Goal: Task Accomplishment & Management: Manage account settings

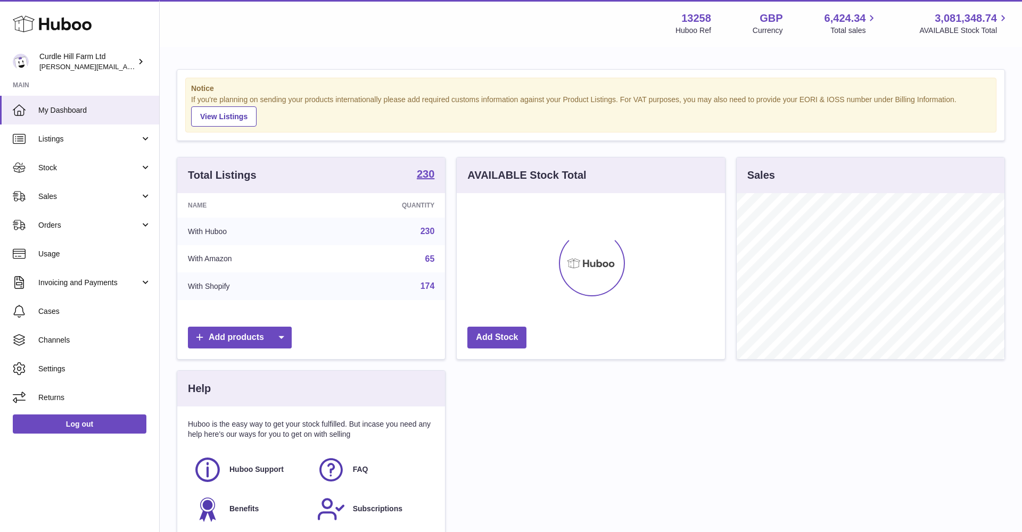
scroll to position [166, 268]
click at [103, 197] on span "Sales" at bounding box center [89, 197] width 102 height 10
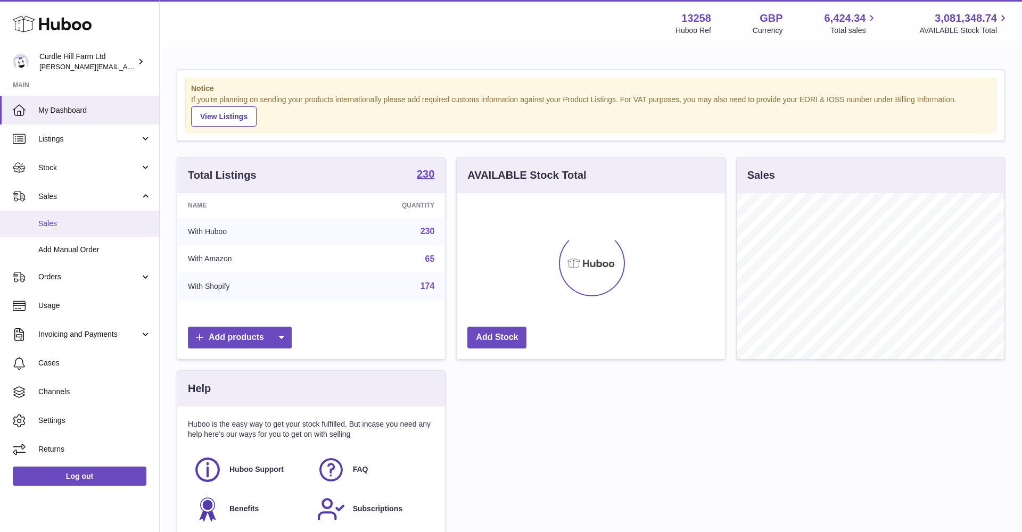
click at [75, 232] on link "Sales" at bounding box center [79, 224] width 159 height 26
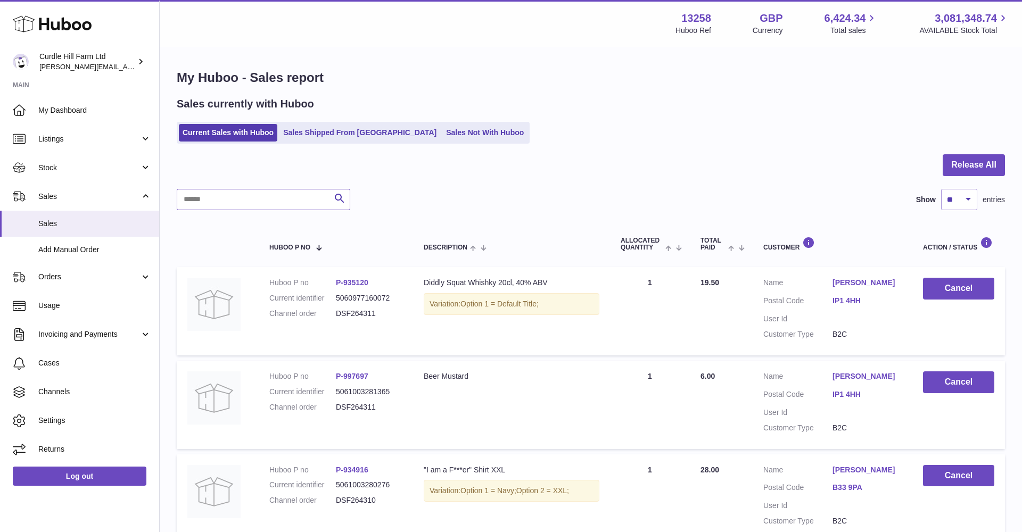
paste input "*********"
type input "*********"
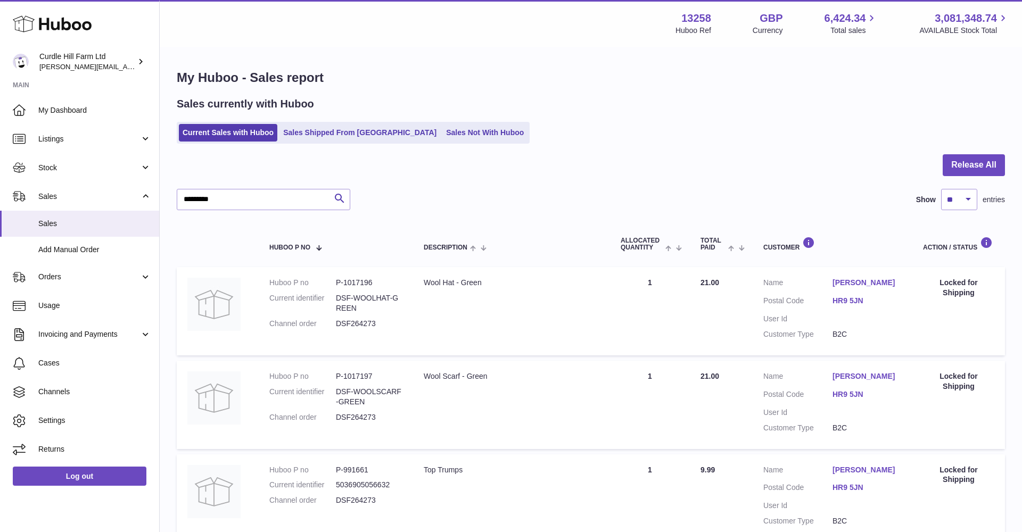
click at [854, 283] on link "[PERSON_NAME]" at bounding box center [867, 283] width 69 height 10
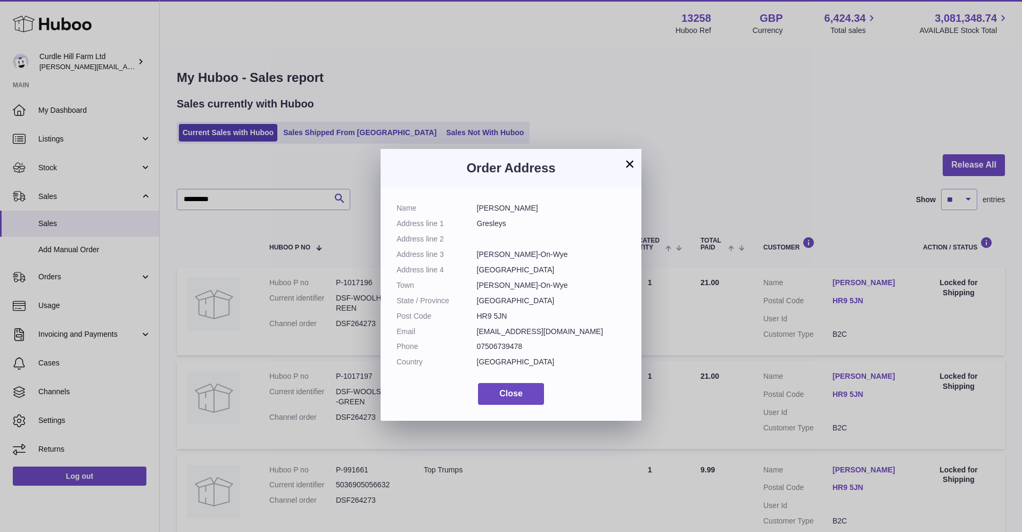
click at [628, 166] on button "×" at bounding box center [629, 164] width 13 height 13
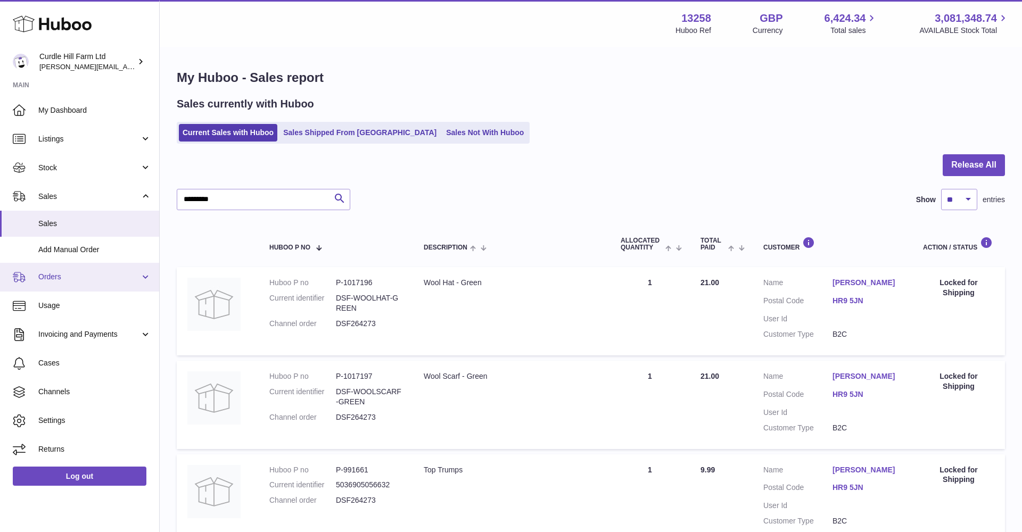
click at [71, 278] on span "Orders" at bounding box center [89, 277] width 102 height 10
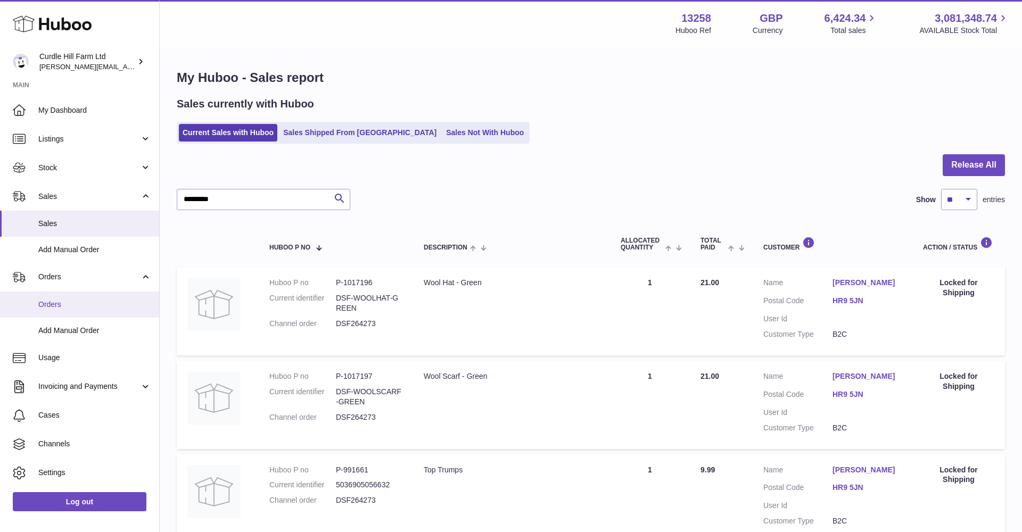
click at [67, 300] on span "Orders" at bounding box center [94, 305] width 113 height 10
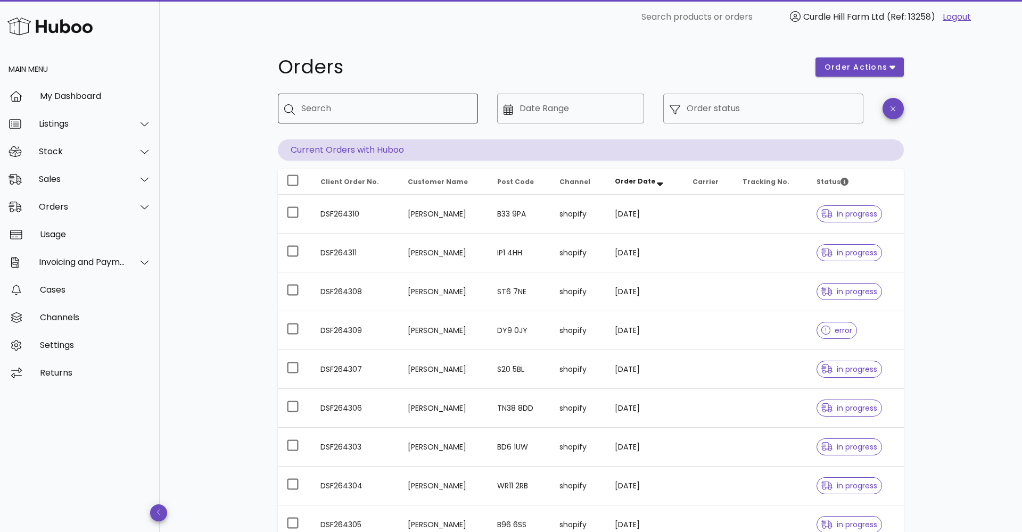
click at [349, 110] on input "Search" at bounding box center [385, 108] width 168 height 17
paste input "*********"
type input "*********"
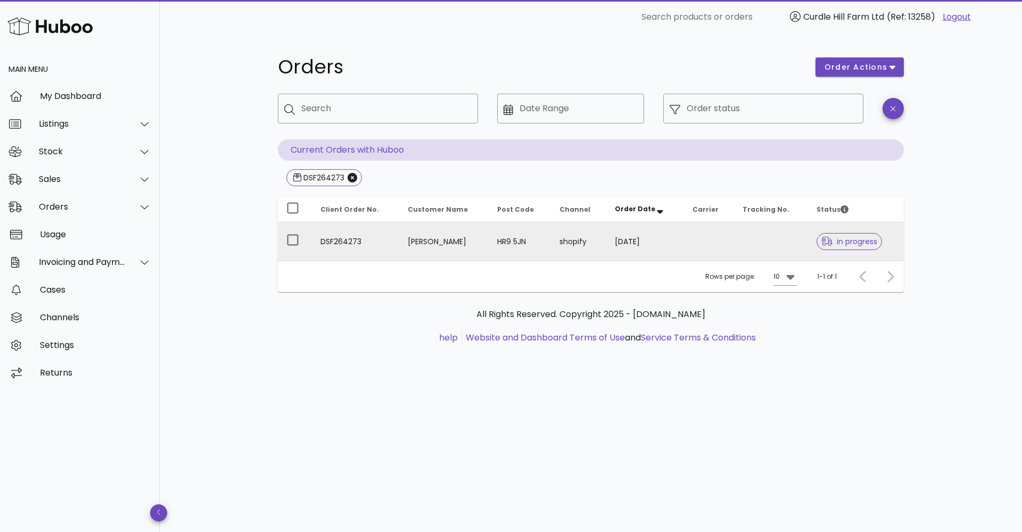
click at [392, 229] on td "DSF264273" at bounding box center [355, 242] width 87 height 38
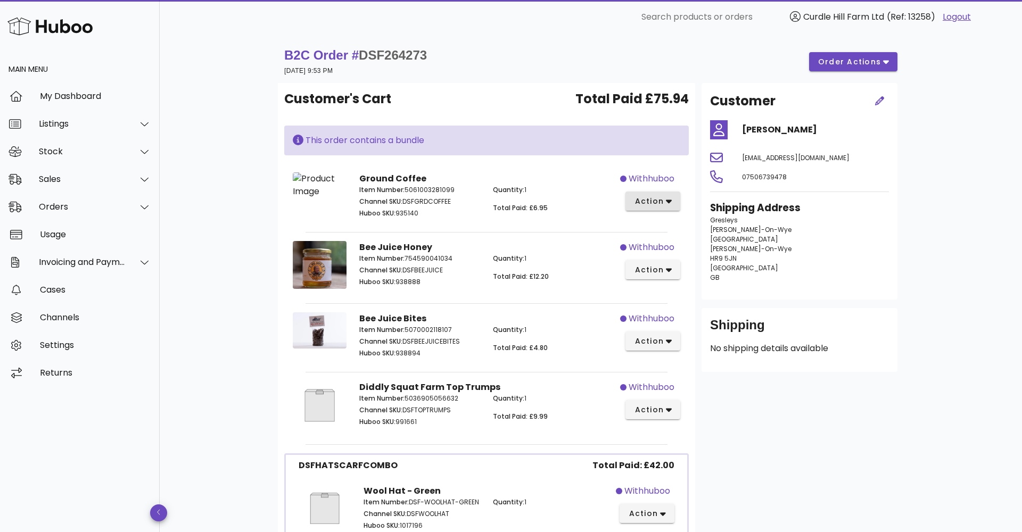
click at [657, 203] on span "action" at bounding box center [649, 201] width 30 height 11
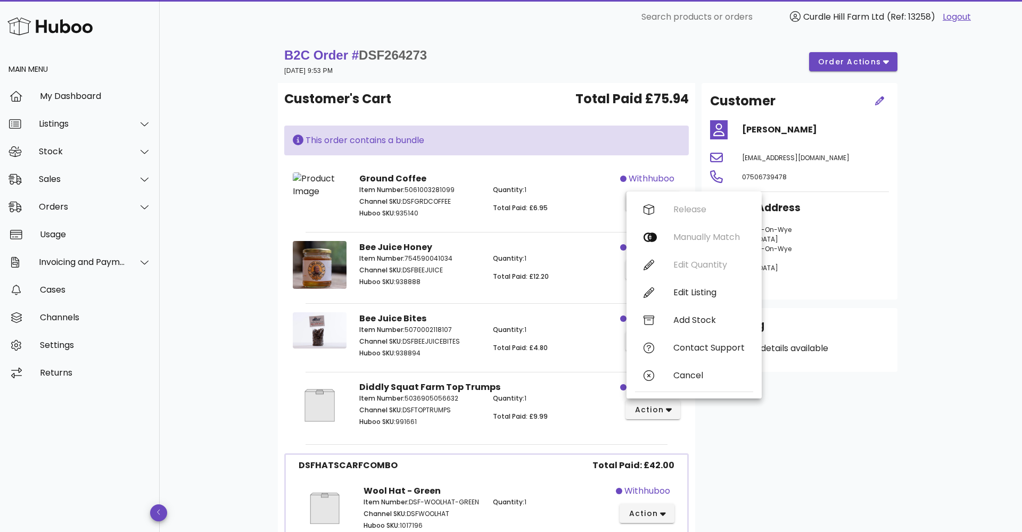
click at [657, 203] on div "Release Manually Match Edit Quantity Edit Listing Add Stock Contact Support Can…" at bounding box center [694, 295] width 118 height 199
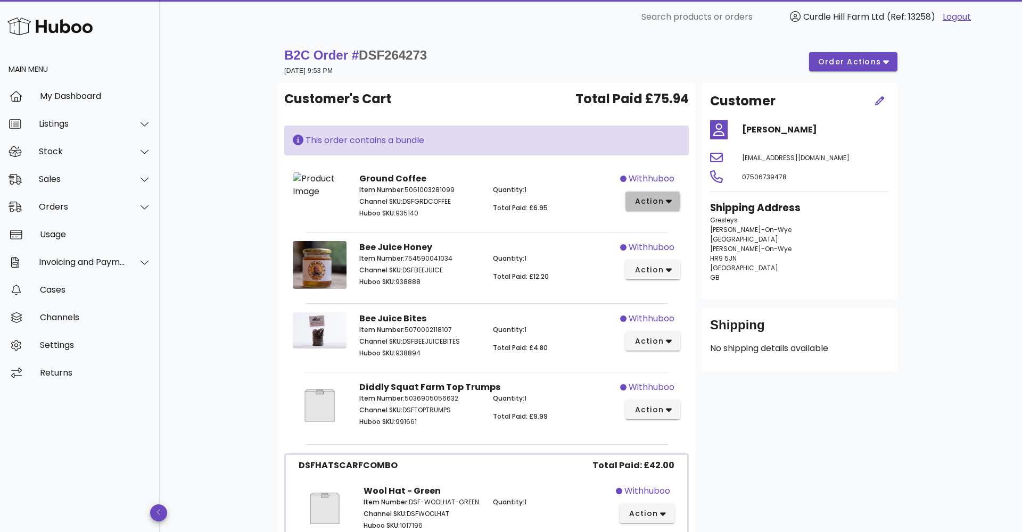
click at [655, 203] on span "action" at bounding box center [649, 201] width 30 height 11
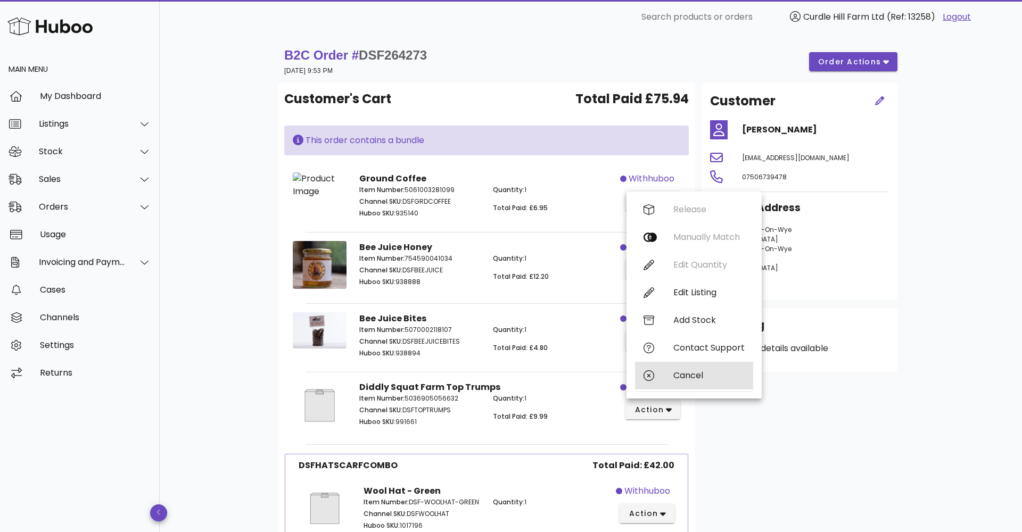
click at [689, 372] on div "Cancel" at bounding box center [708, 375] width 71 height 10
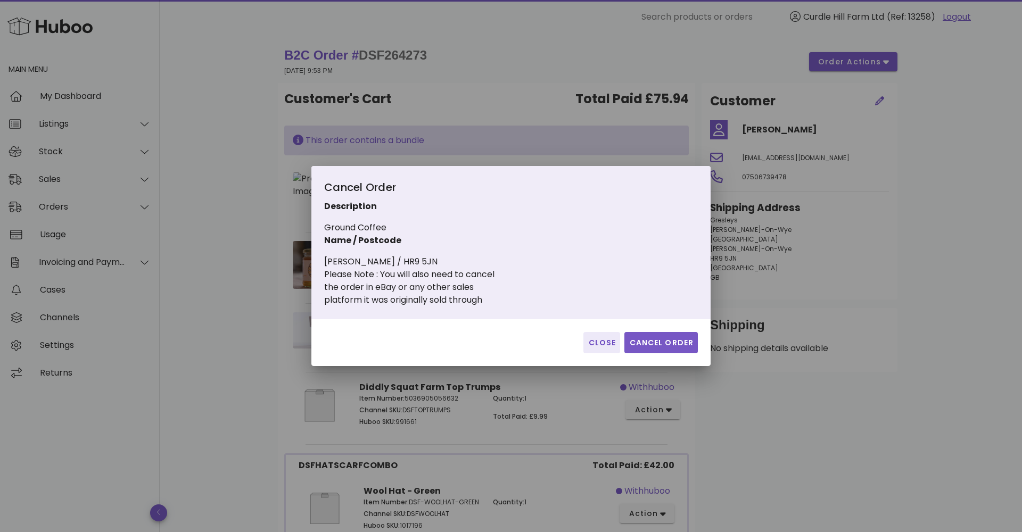
click at [675, 337] on span "Cancel Order" at bounding box center [661, 342] width 65 height 11
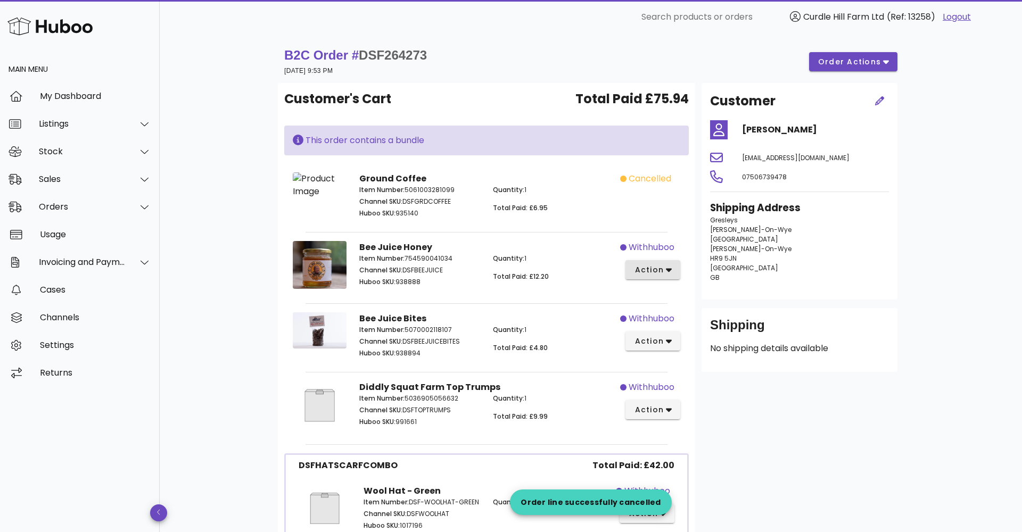
click at [670, 279] on button "action" at bounding box center [652, 269] width 55 height 19
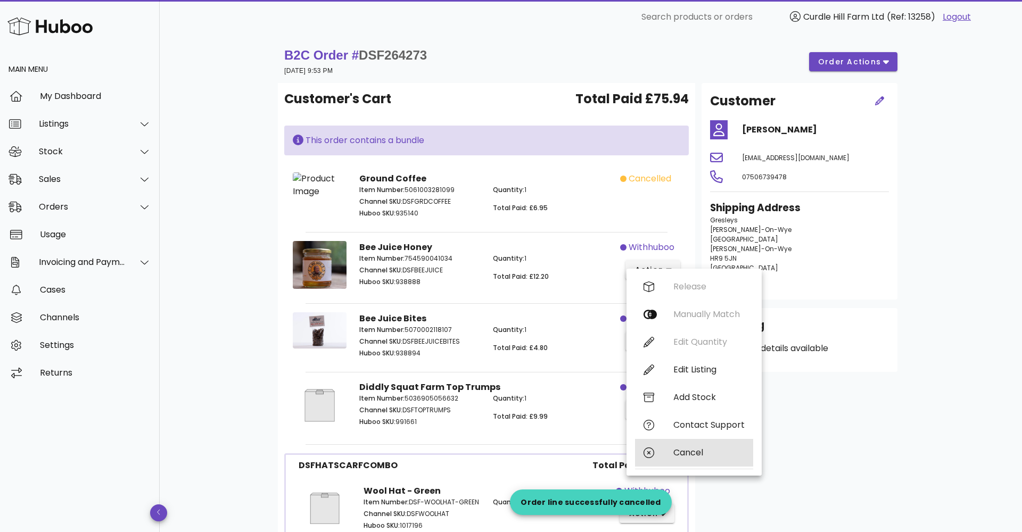
click at [696, 443] on div "Cancel" at bounding box center [694, 453] width 118 height 28
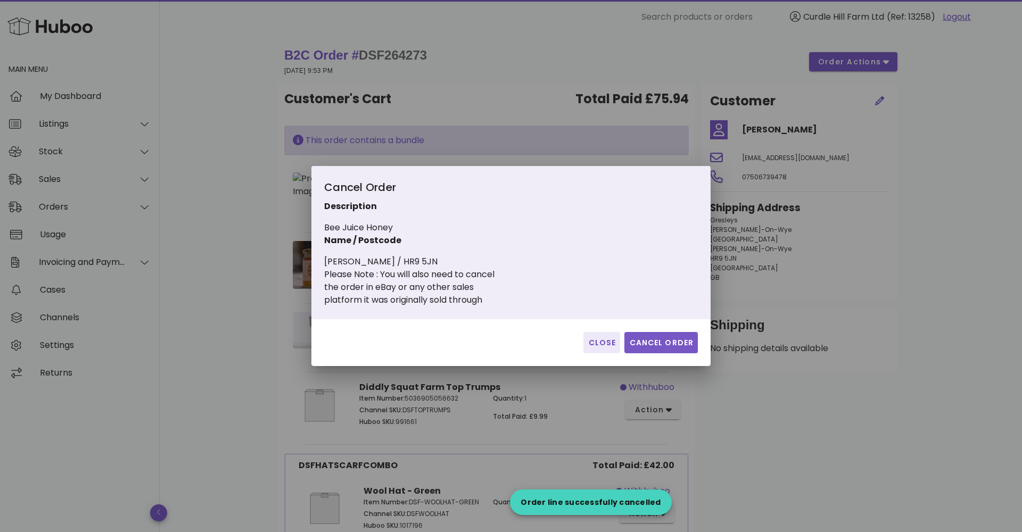
click at [663, 333] on button "Cancel Order" at bounding box center [660, 342] width 73 height 21
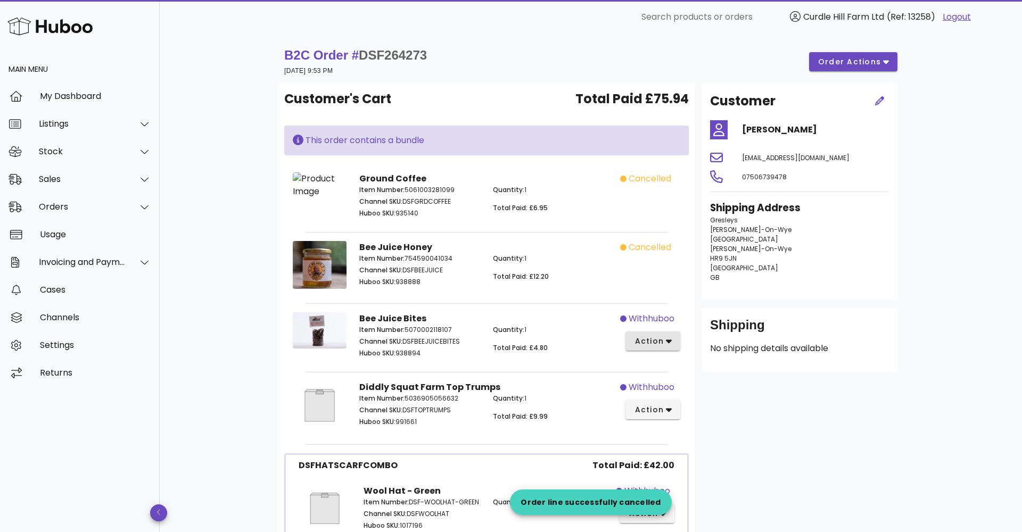
click at [661, 341] on button "action" at bounding box center [652, 341] width 55 height 19
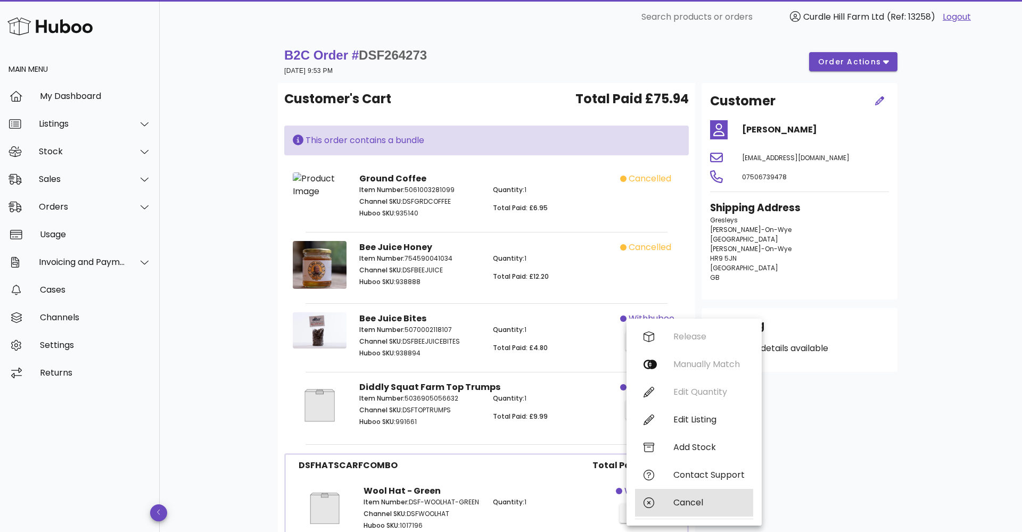
click at [691, 497] on div "Cancel" at bounding box center [694, 503] width 118 height 28
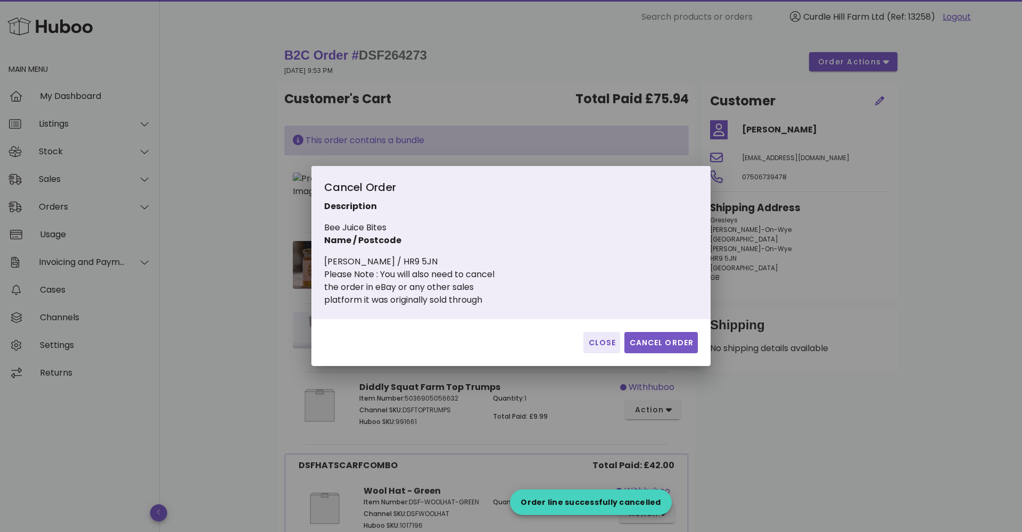
click at [656, 336] on button "Cancel Order" at bounding box center [660, 342] width 73 height 21
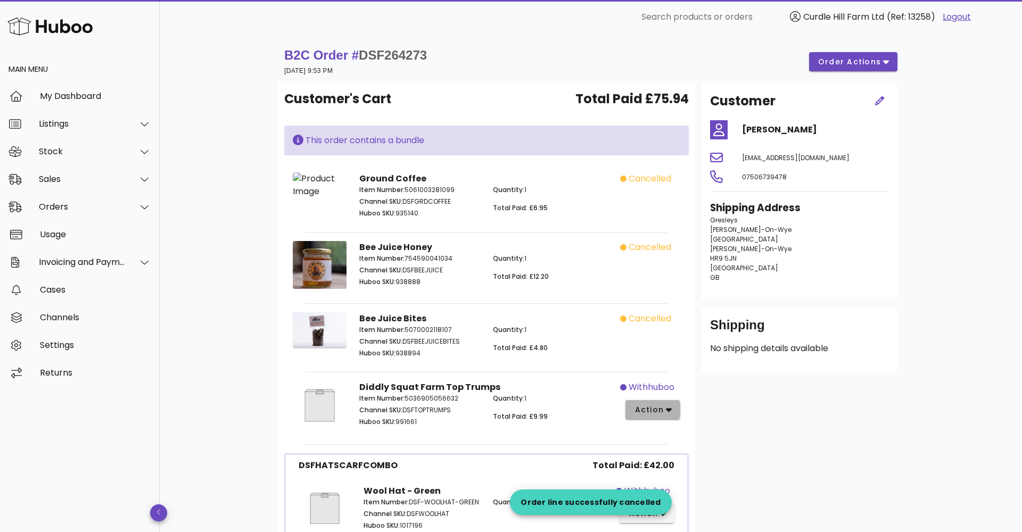
click at [657, 416] on span "action" at bounding box center [649, 410] width 30 height 11
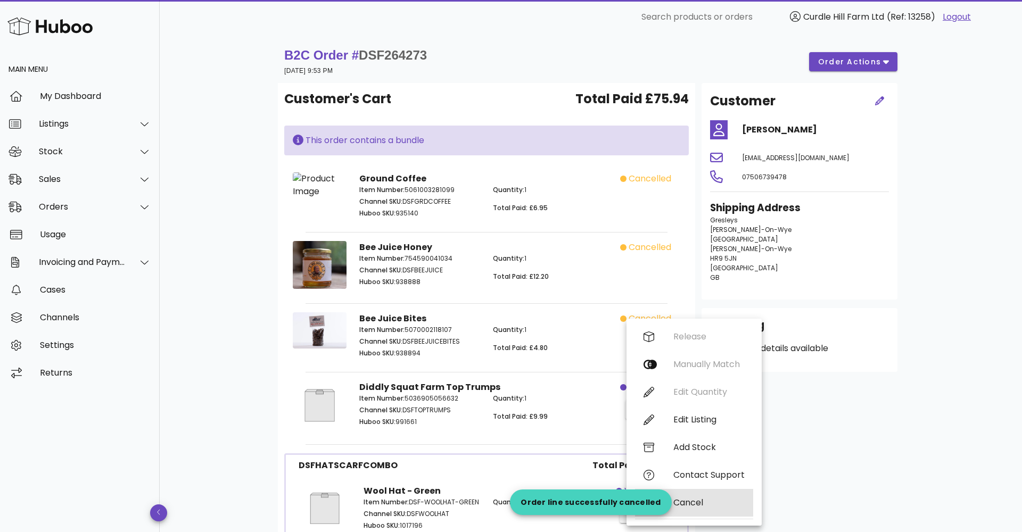
click at [674, 499] on div "Cancel" at bounding box center [708, 503] width 71 height 10
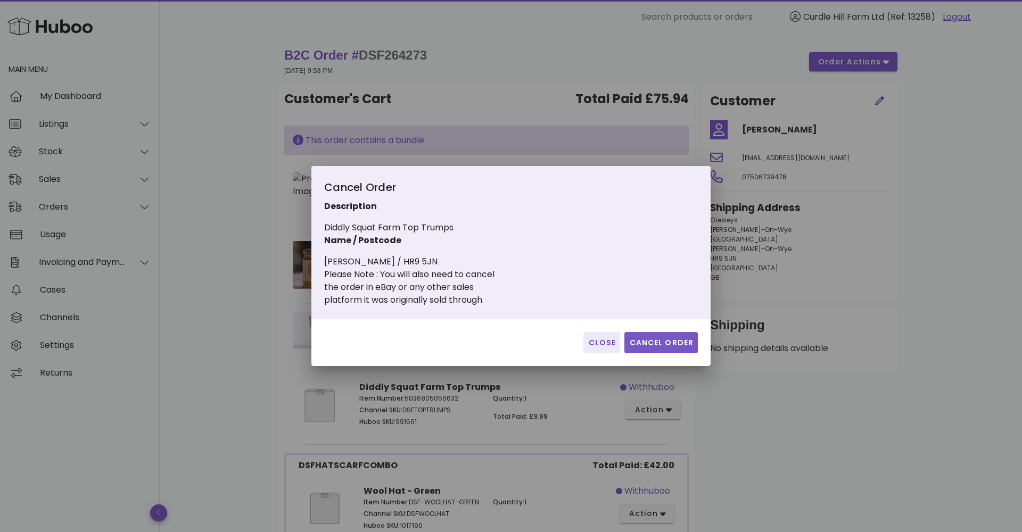
click at [680, 332] on button "Cancel Order" at bounding box center [660, 342] width 73 height 21
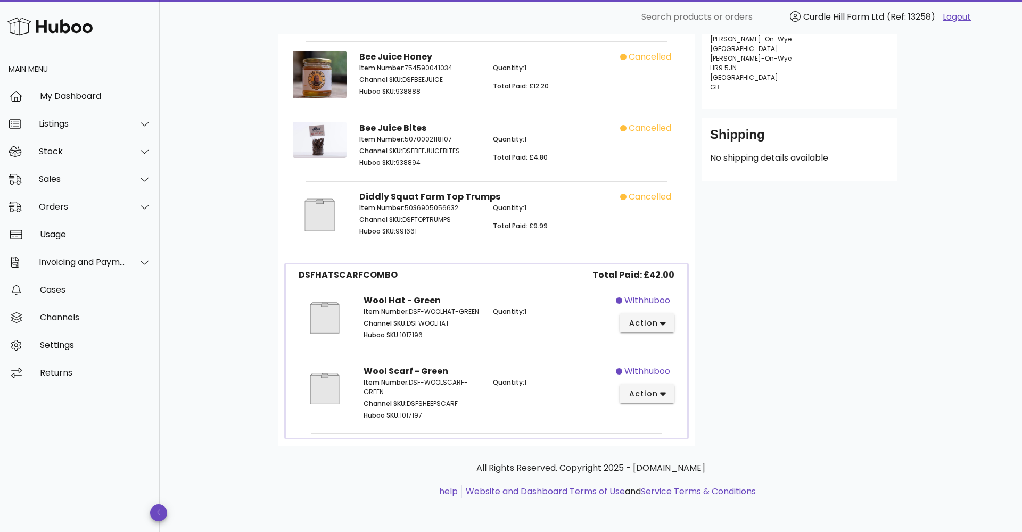
scroll to position [199, 0]
click at [636, 322] on span "action" at bounding box center [643, 323] width 30 height 11
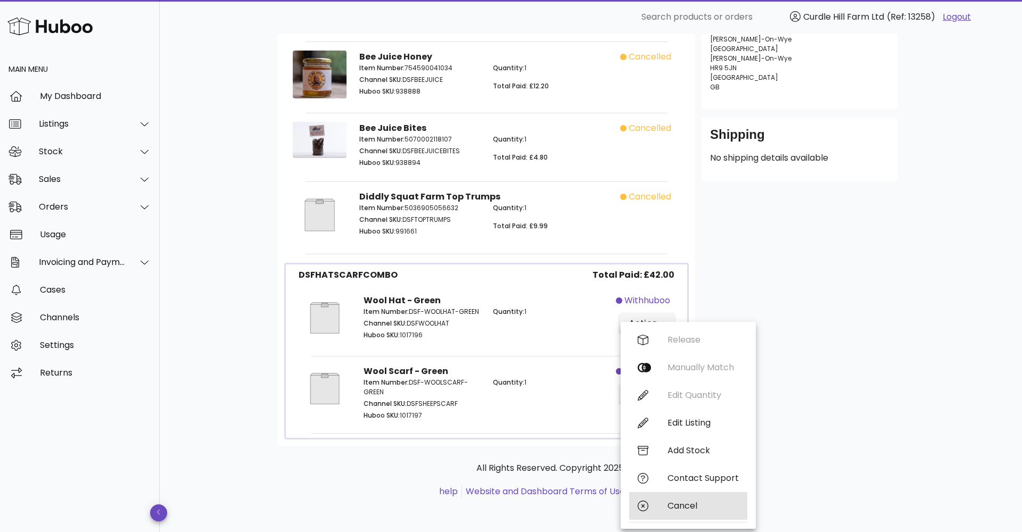
click at [673, 492] on div "Cancel" at bounding box center [688, 506] width 118 height 28
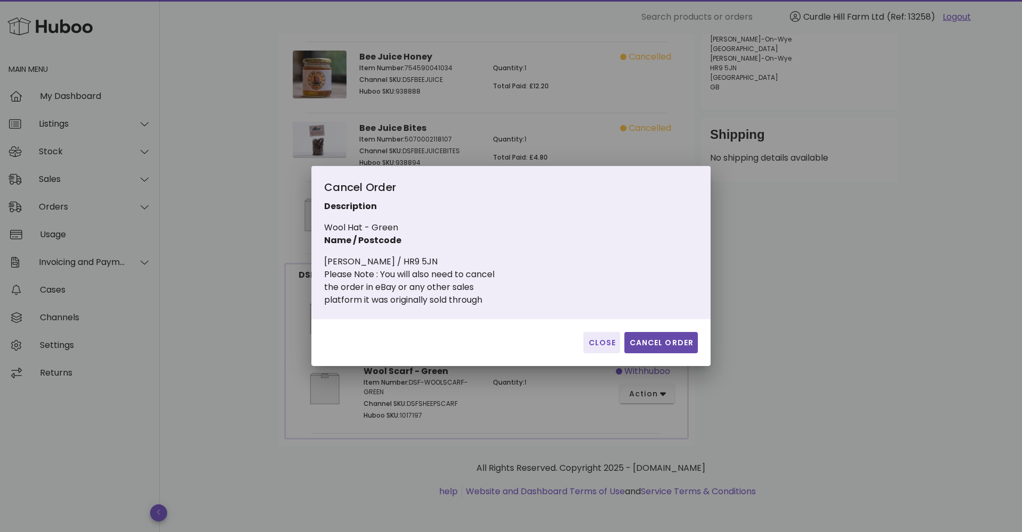
click at [646, 342] on span "Cancel Order" at bounding box center [661, 342] width 65 height 11
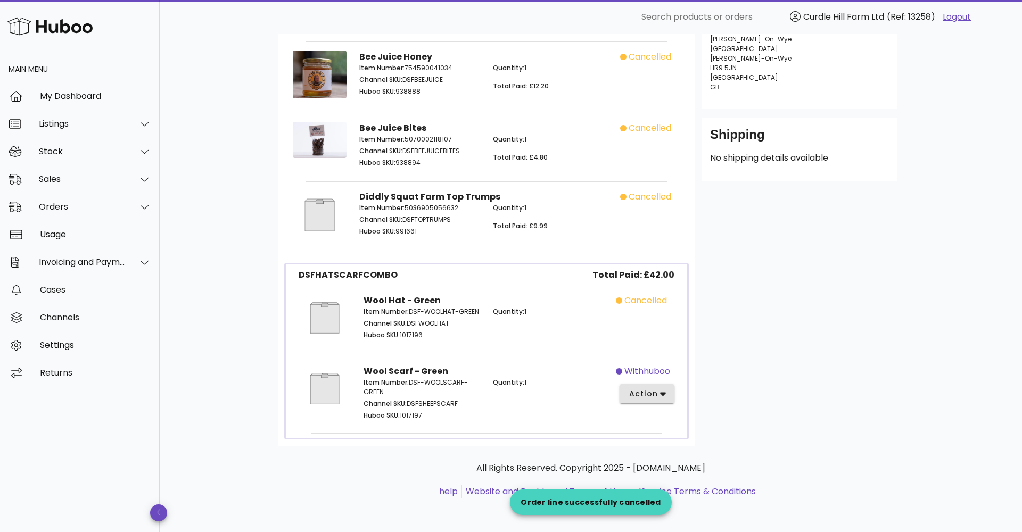
click at [653, 398] on span "action" at bounding box center [643, 394] width 30 height 11
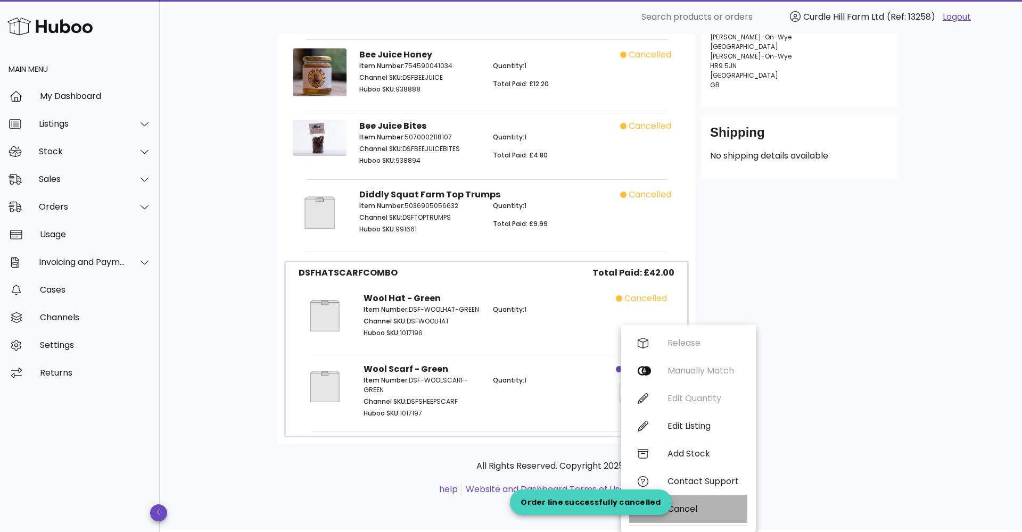
click at [689, 496] on div "Cancel" at bounding box center [688, 510] width 118 height 28
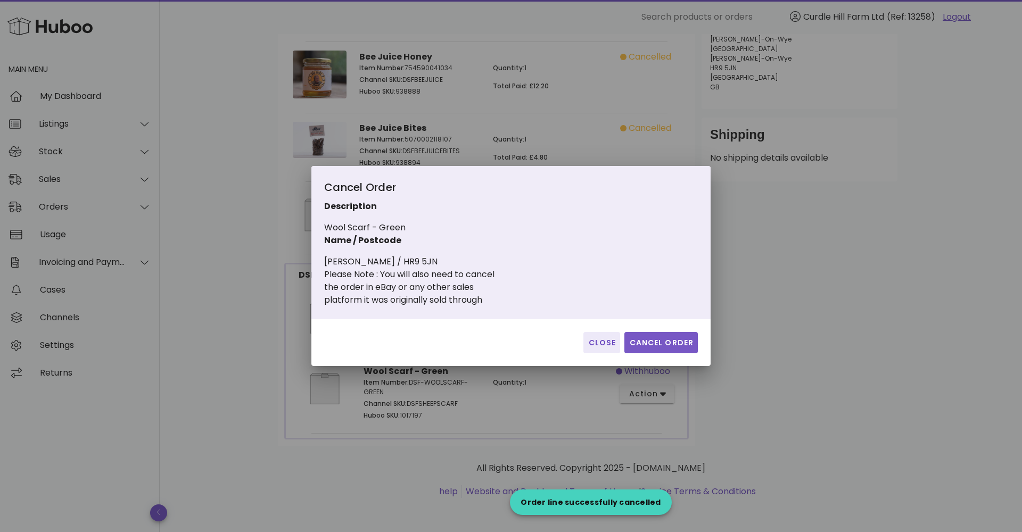
click at [650, 347] on span "Cancel Order" at bounding box center [661, 342] width 65 height 11
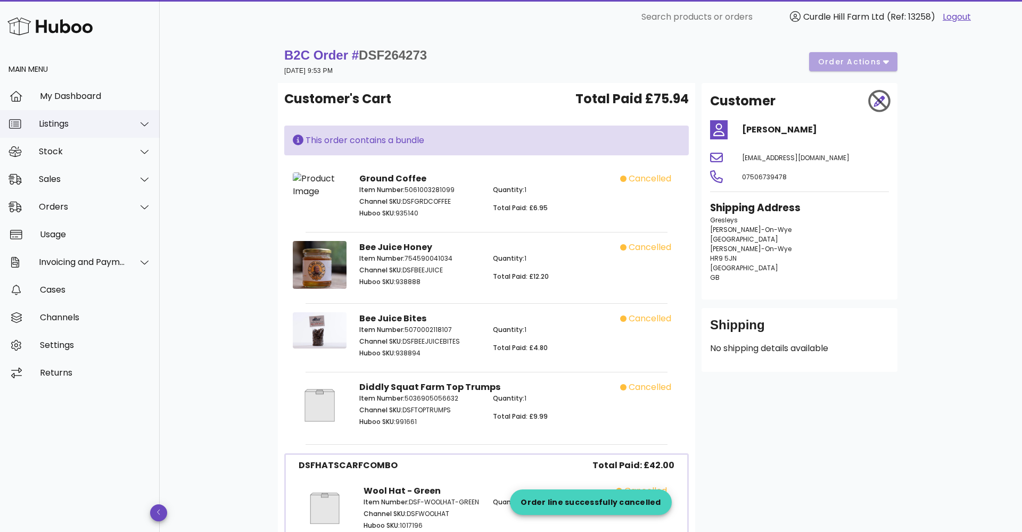
scroll to position [0, 0]
click at [1009, 23] on div "​ Search products or orders Curdle Hill Farm Ltd (Ref: 13258) Logout" at bounding box center [590, 17] width 845 height 34
